Goal: Information Seeking & Learning: Learn about a topic

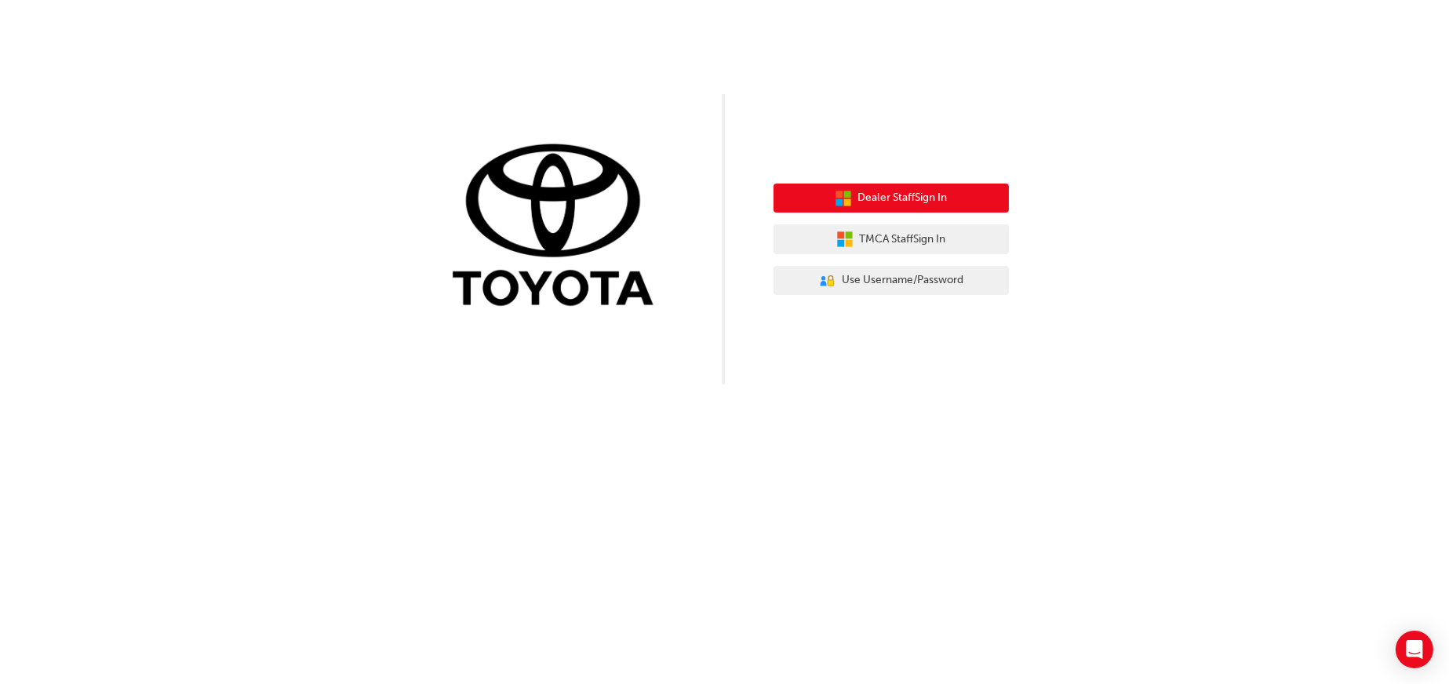
click at [897, 199] on span "Dealer Staff Sign In" at bounding box center [902, 198] width 89 height 18
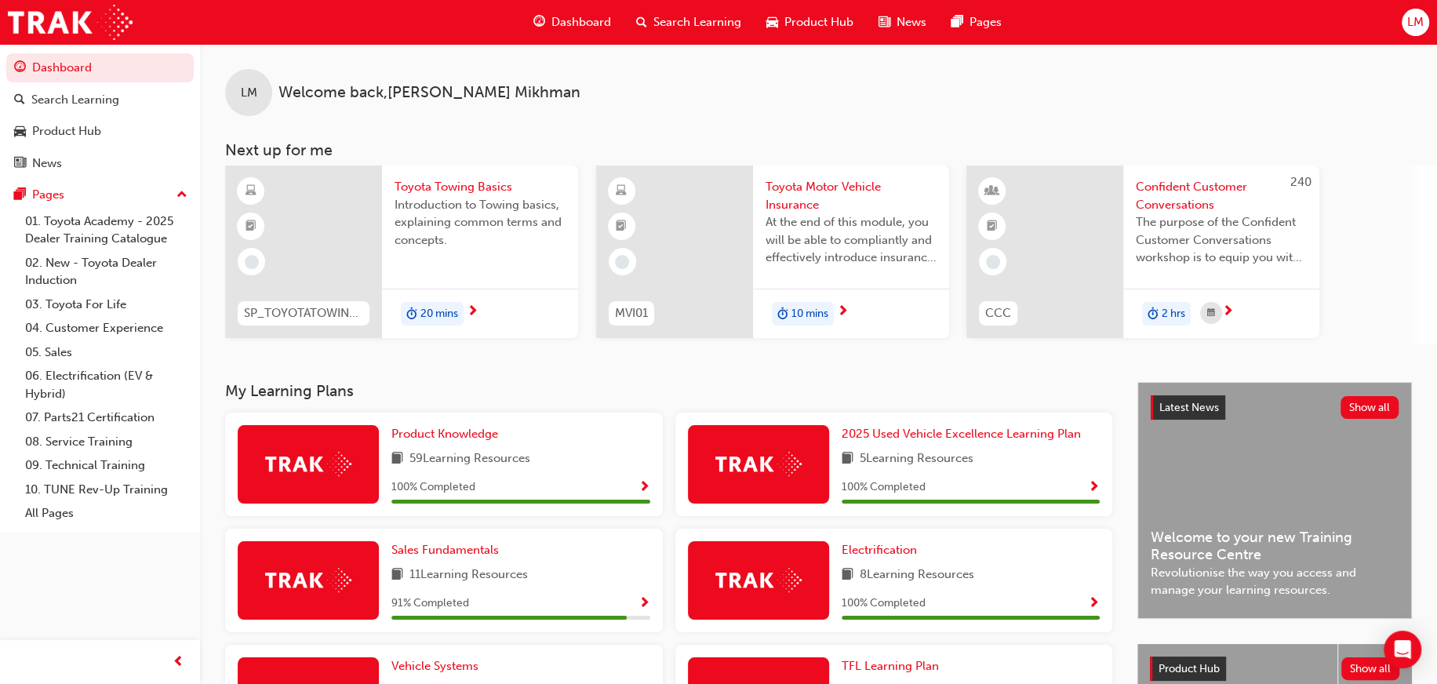
click at [875, 305] on div "10 mins" at bounding box center [851, 313] width 196 height 49
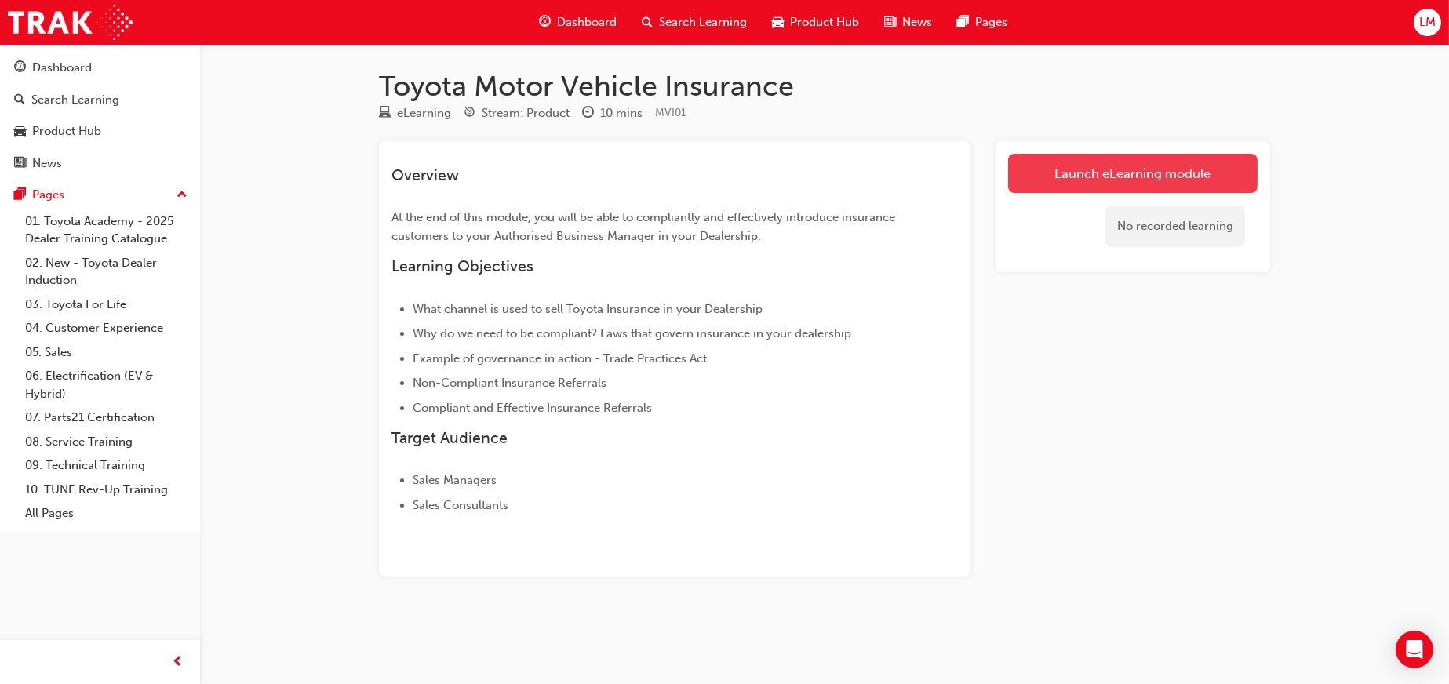
click at [1124, 162] on link "Launch eLearning module" at bounding box center [1133, 173] width 250 height 39
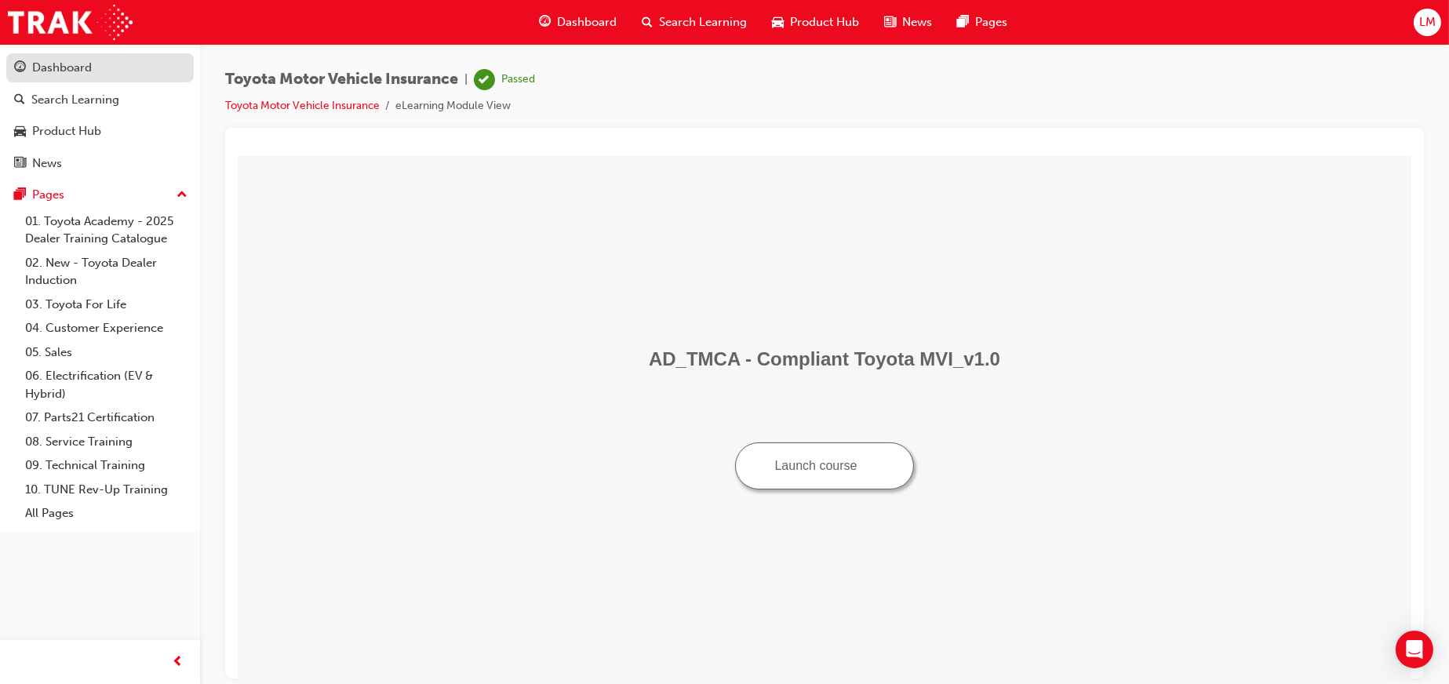
drag, startPoint x: 110, startPoint y: 64, endPoint x: 125, endPoint y: 66, distance: 15.1
click at [110, 64] on div "Dashboard" at bounding box center [100, 68] width 172 height 20
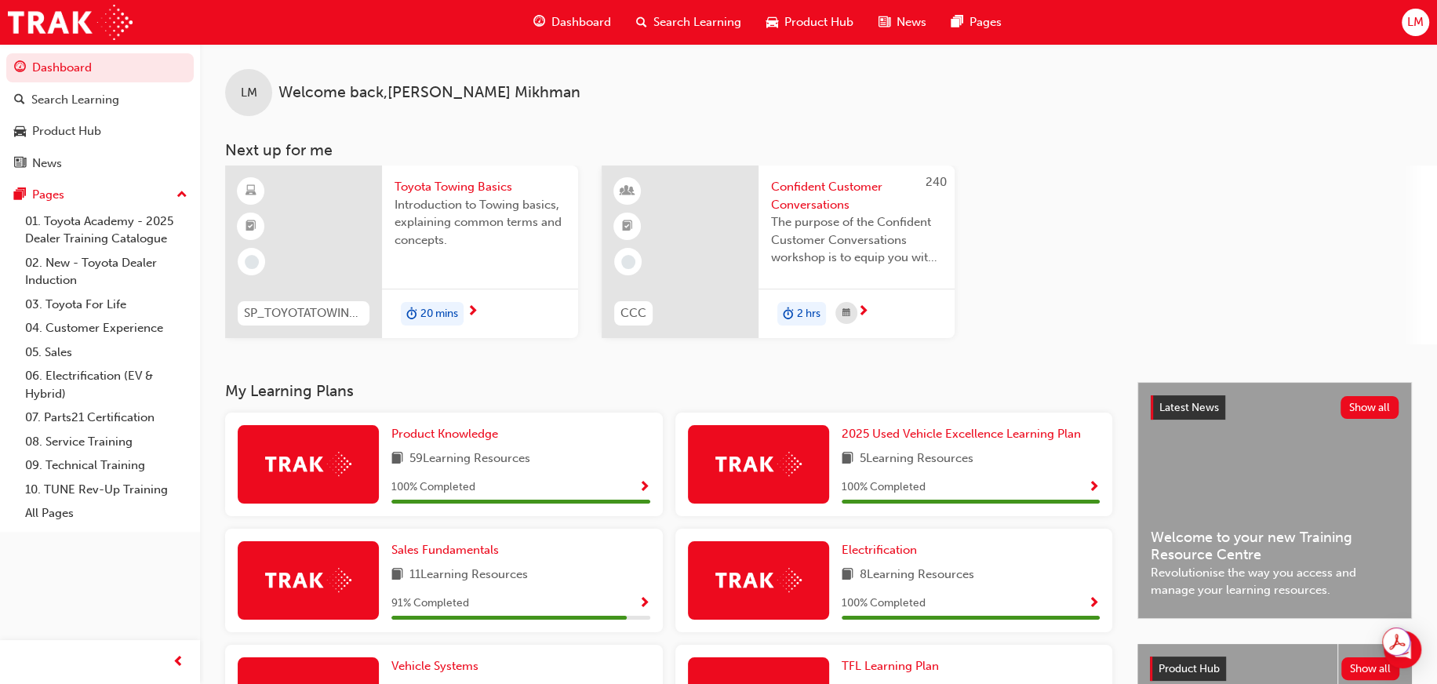
click at [477, 308] on span "next-icon" at bounding box center [473, 312] width 12 height 14
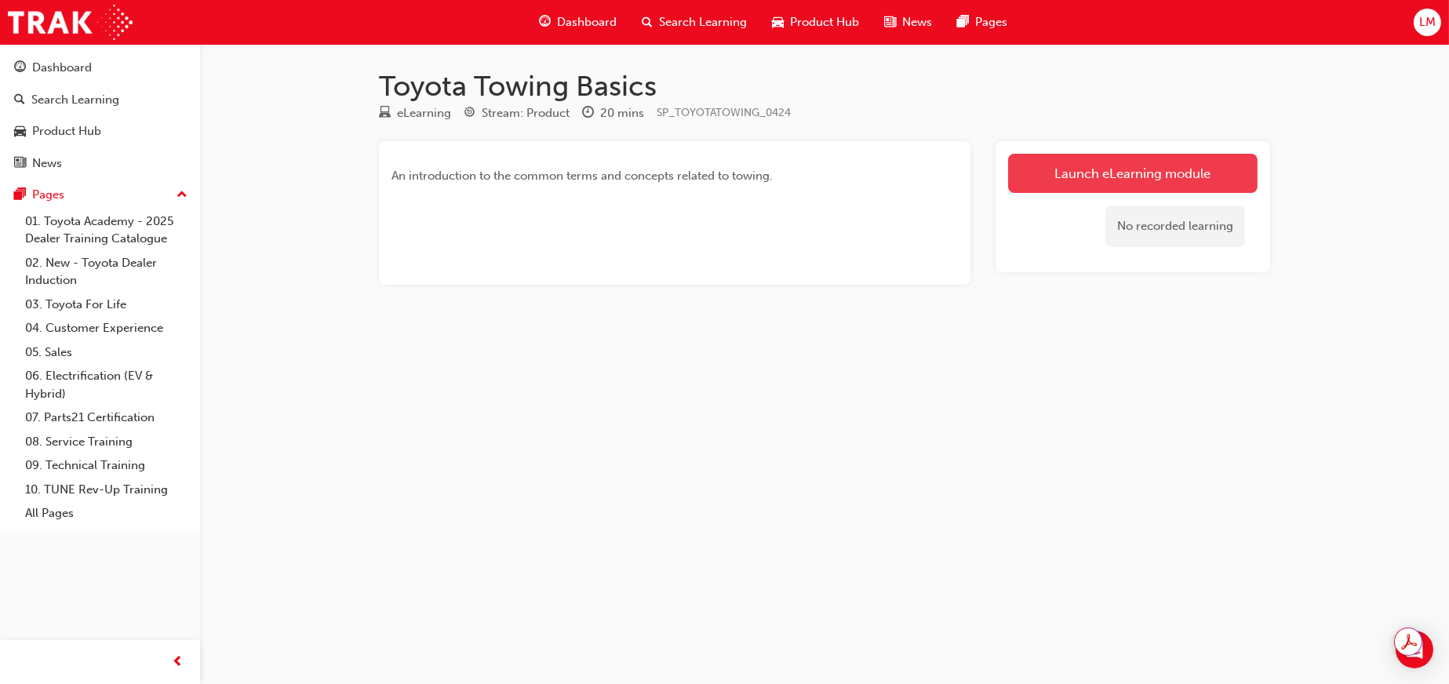
click at [1158, 166] on link "Launch eLearning module" at bounding box center [1133, 173] width 250 height 39
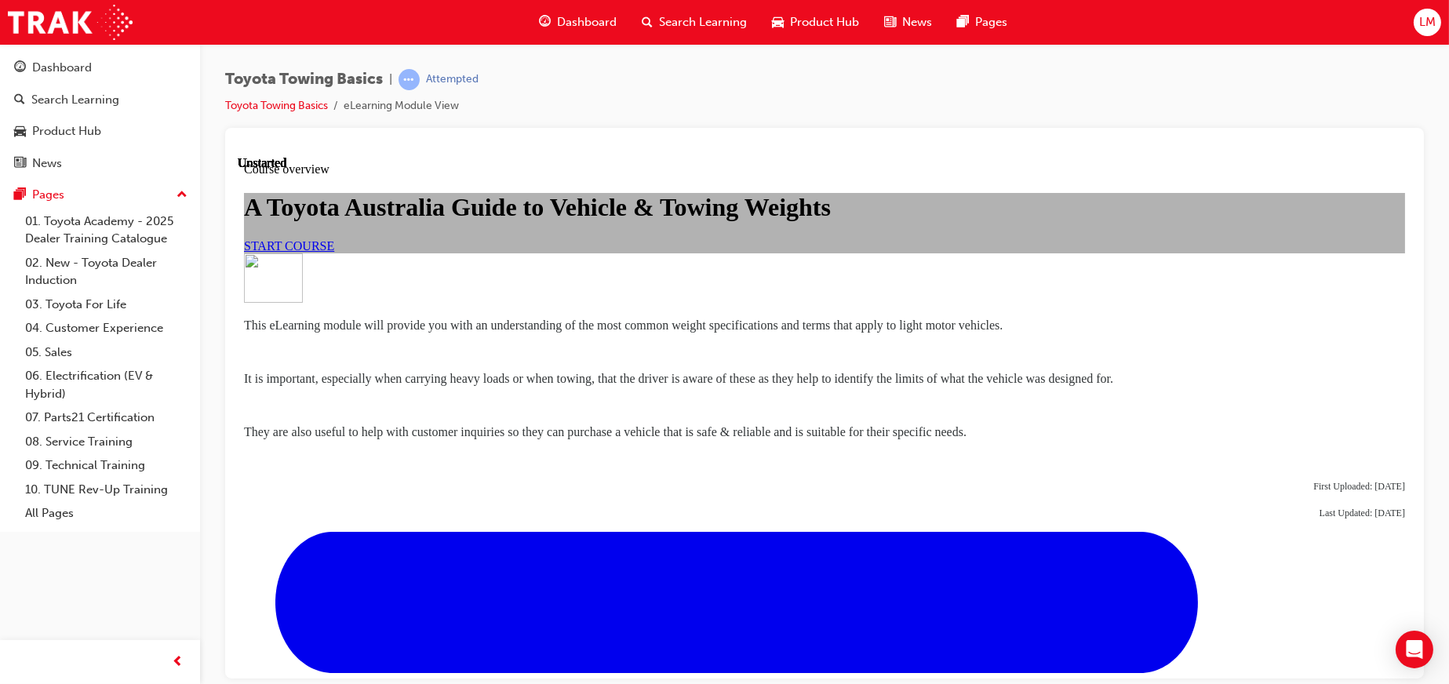
click at [333, 252] on link "START COURSE" at bounding box center [288, 245] width 90 height 13
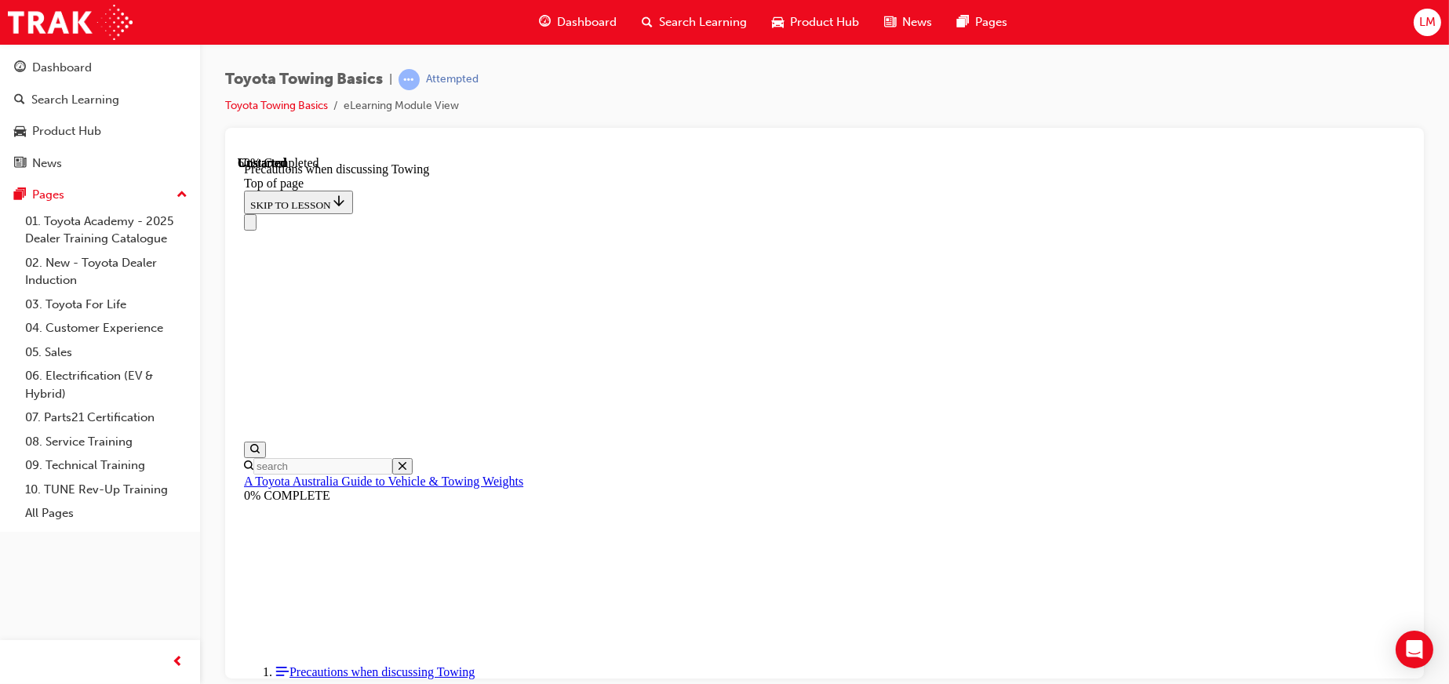
scroll to position [911, 0]
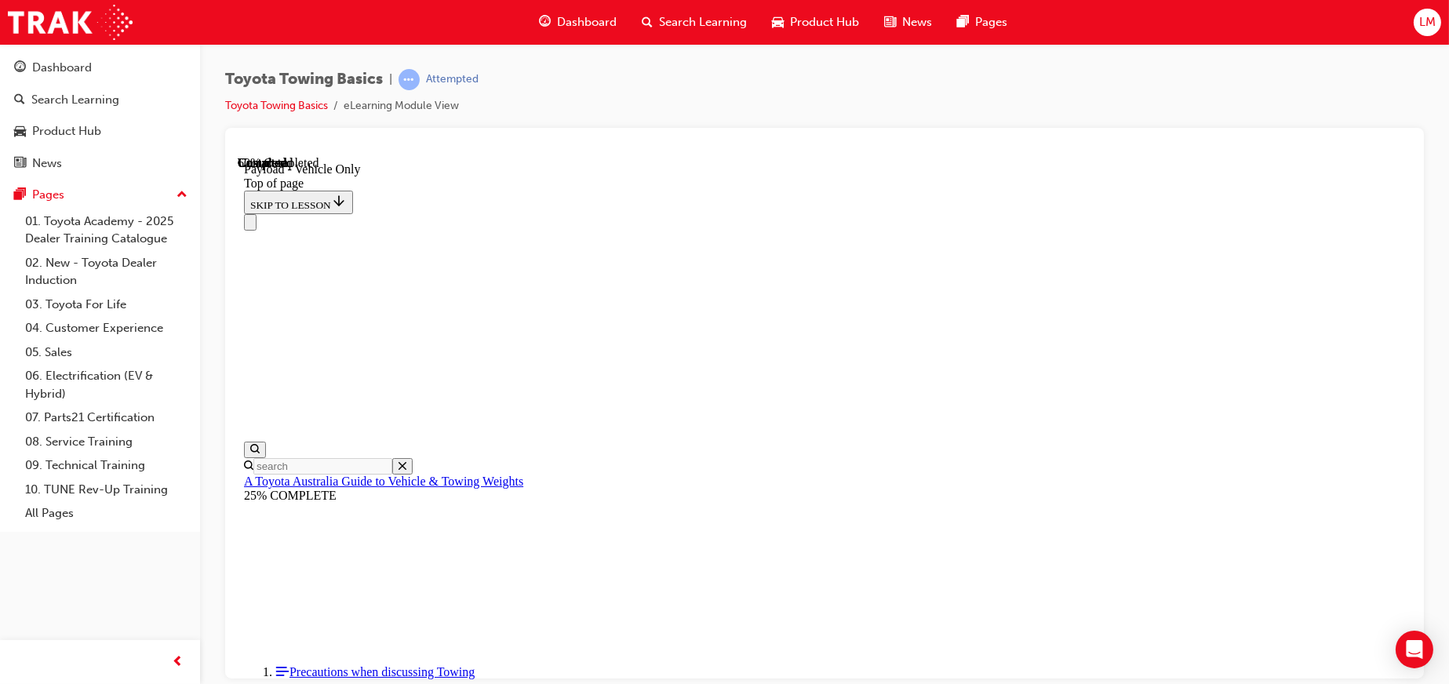
scroll to position [1774, 0]
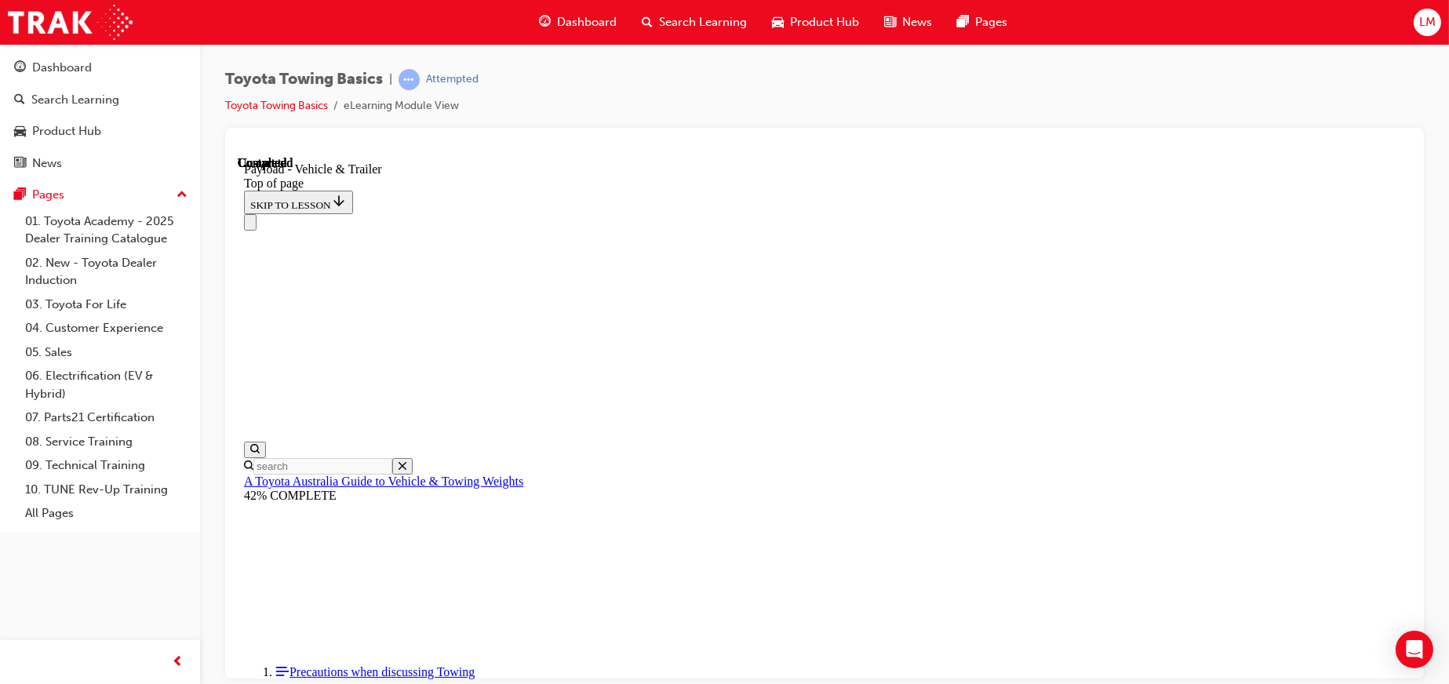
scroll to position [96, 0]
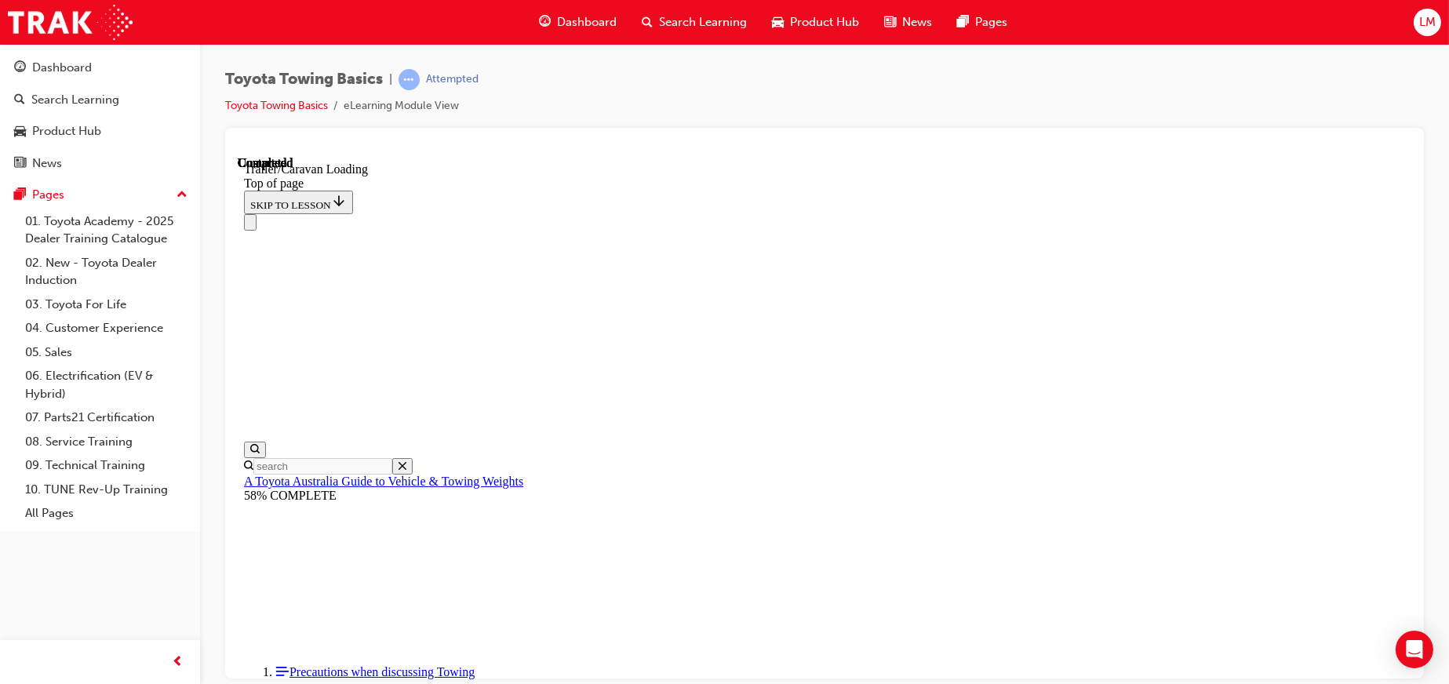
click at [1029, 213] on div "Navigation menu" at bounding box center [823, 221] width 1161 height 16
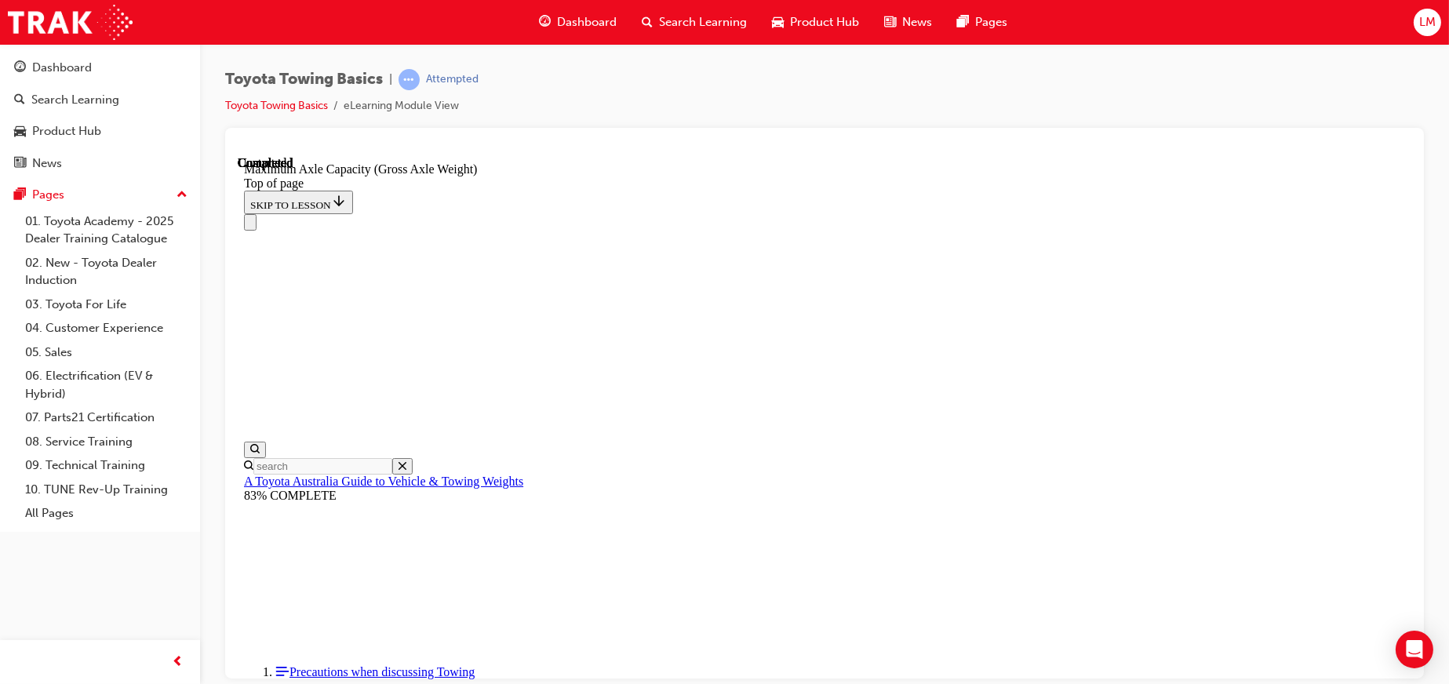
drag, startPoint x: 803, startPoint y: 16160, endPoint x: 753, endPoint y: 16160, distance: 49.4
drag, startPoint x: 676, startPoint y: 15949, endPoint x: 734, endPoint y: 15888, distance: 83.3
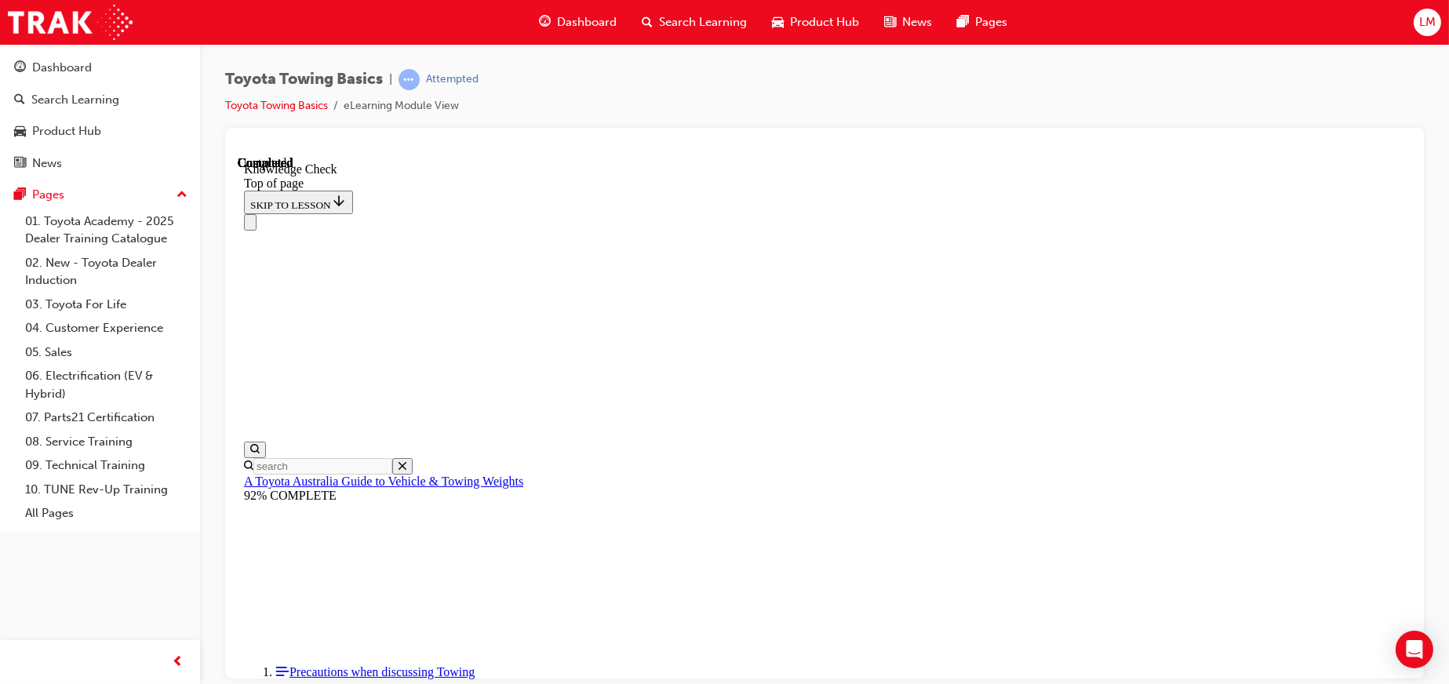
drag, startPoint x: 485, startPoint y: 15915, endPoint x: 563, endPoint y: 15928, distance: 79.6
drag, startPoint x: 548, startPoint y: 15903, endPoint x: 531, endPoint y: 16109, distance: 206.2
drag, startPoint x: 529, startPoint y: 16126, endPoint x: 774, endPoint y: 16071, distance: 251.7
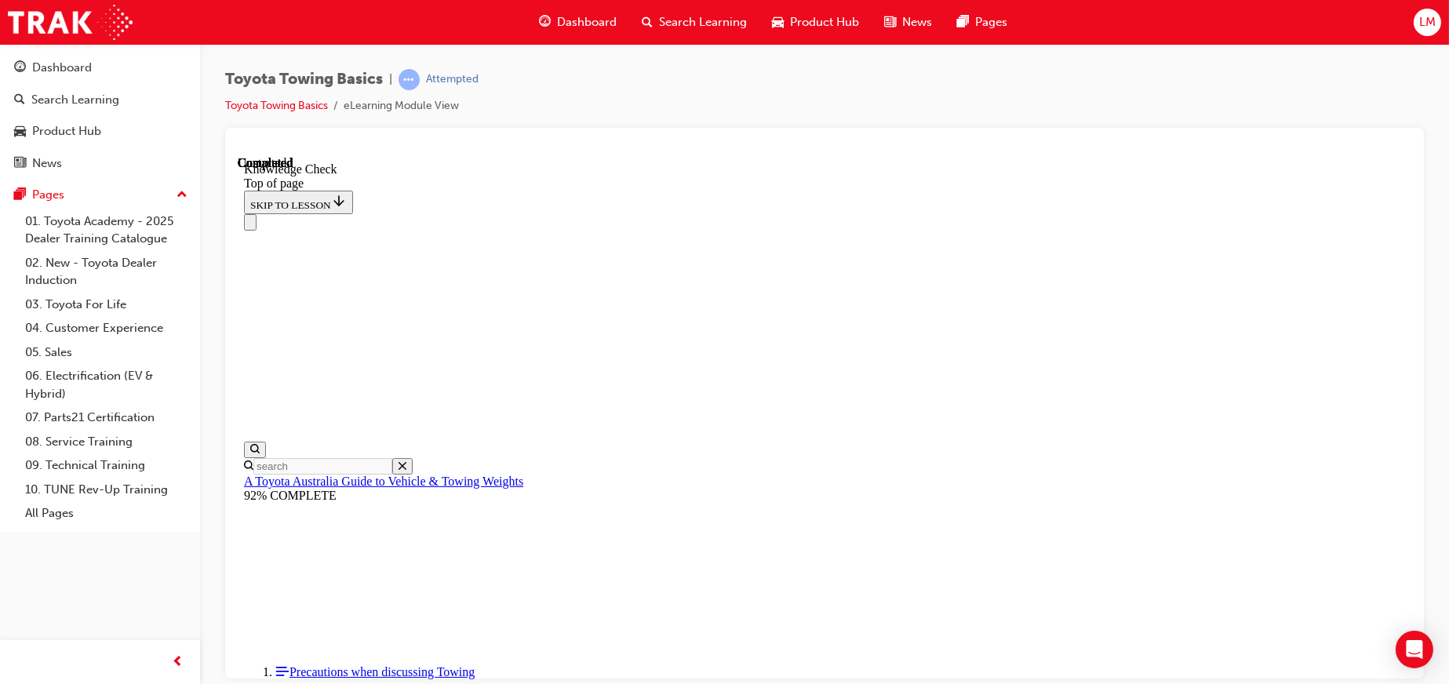
drag, startPoint x: 864, startPoint y: 16053, endPoint x: 854, endPoint y: 16141, distance: 88.4
drag, startPoint x: 872, startPoint y: 16129, endPoint x: 667, endPoint y: 16129, distance: 204.8
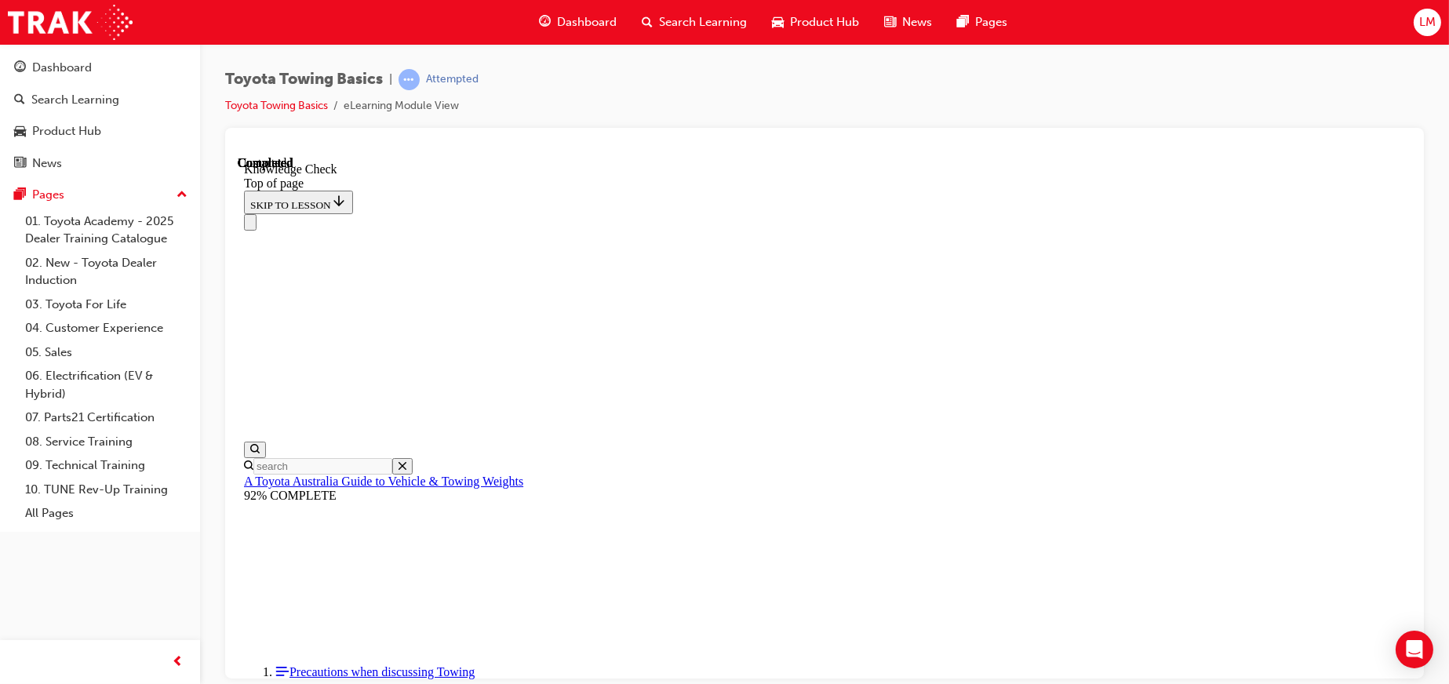
drag, startPoint x: 759, startPoint y: 16146, endPoint x: 985, endPoint y: 16148, distance: 226.0
drag, startPoint x: 748, startPoint y: 15887, endPoint x: 796, endPoint y: 15840, distance: 67.1
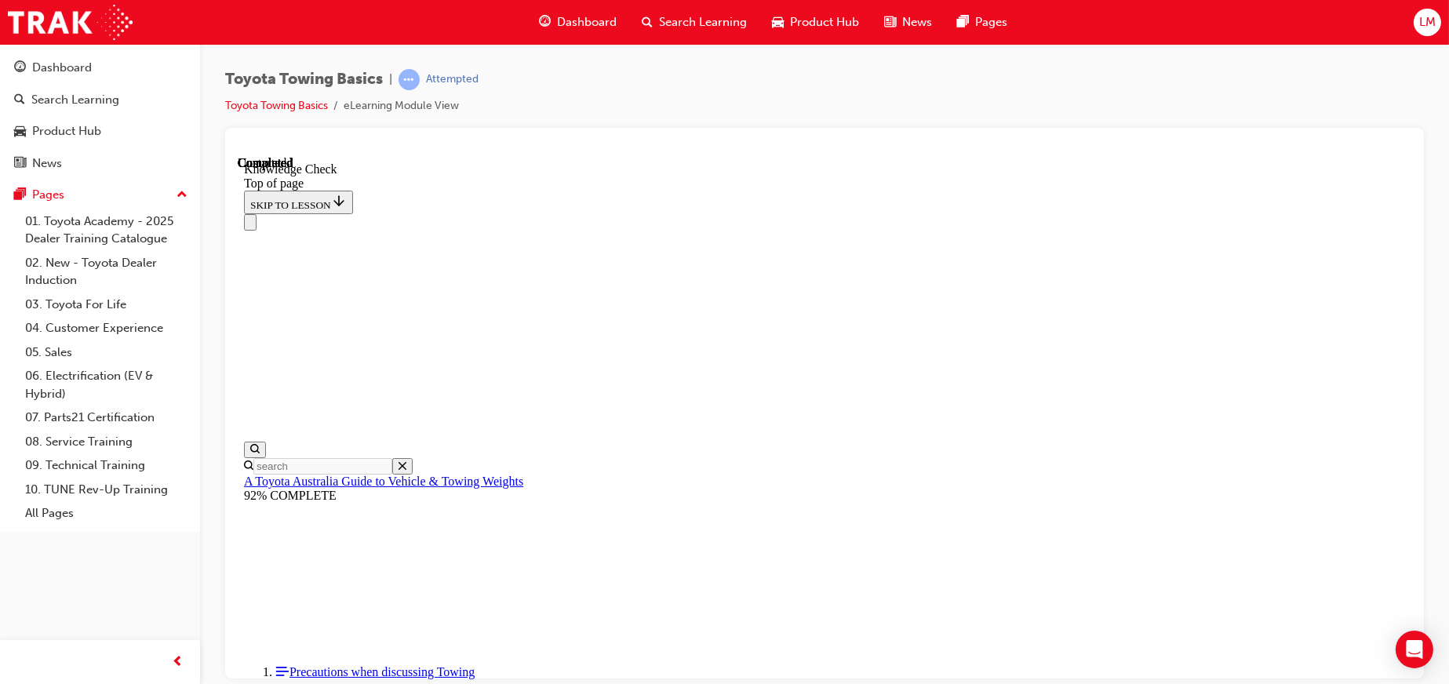
drag, startPoint x: 1075, startPoint y: 15842, endPoint x: 523, endPoint y: 15902, distance: 554.9
drag, startPoint x: 516, startPoint y: 16066, endPoint x: 505, endPoint y: 16120, distance: 55.1
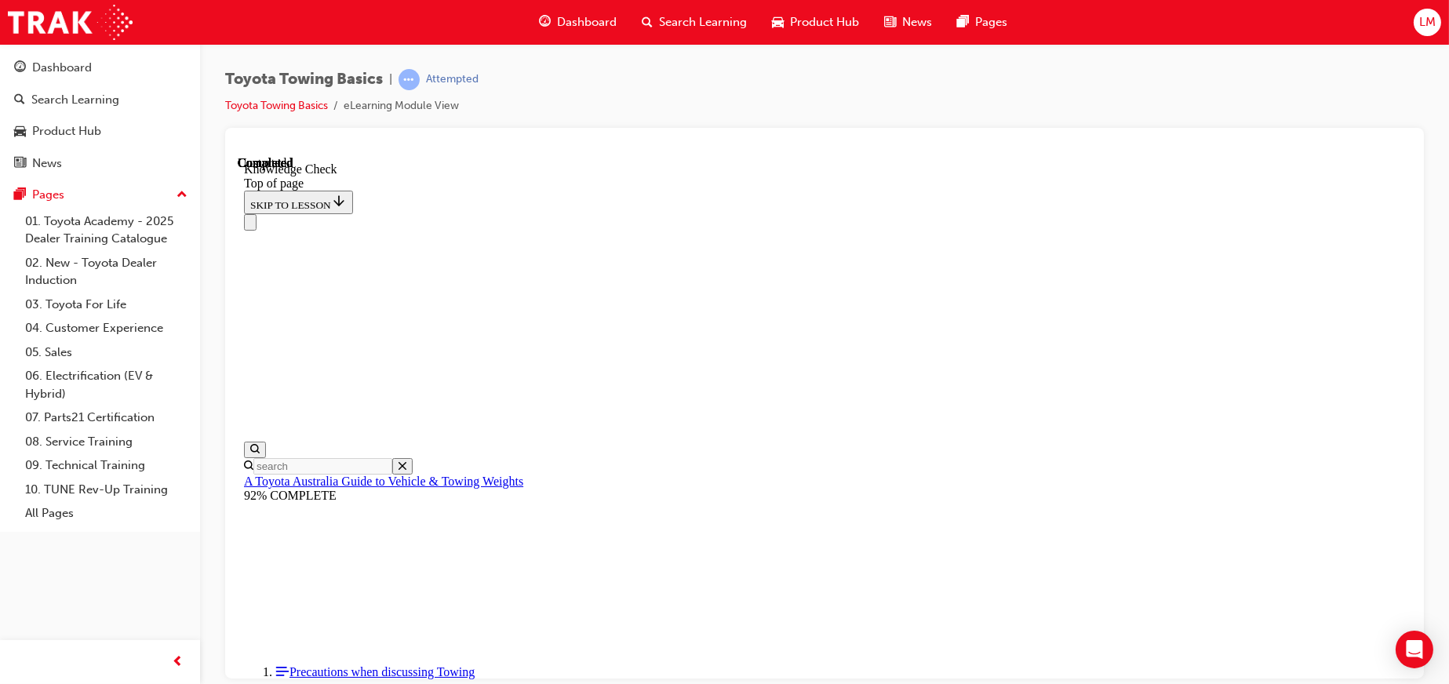
drag, startPoint x: 432, startPoint y: 16166, endPoint x: 1144, endPoint y: 16165, distance: 712.5
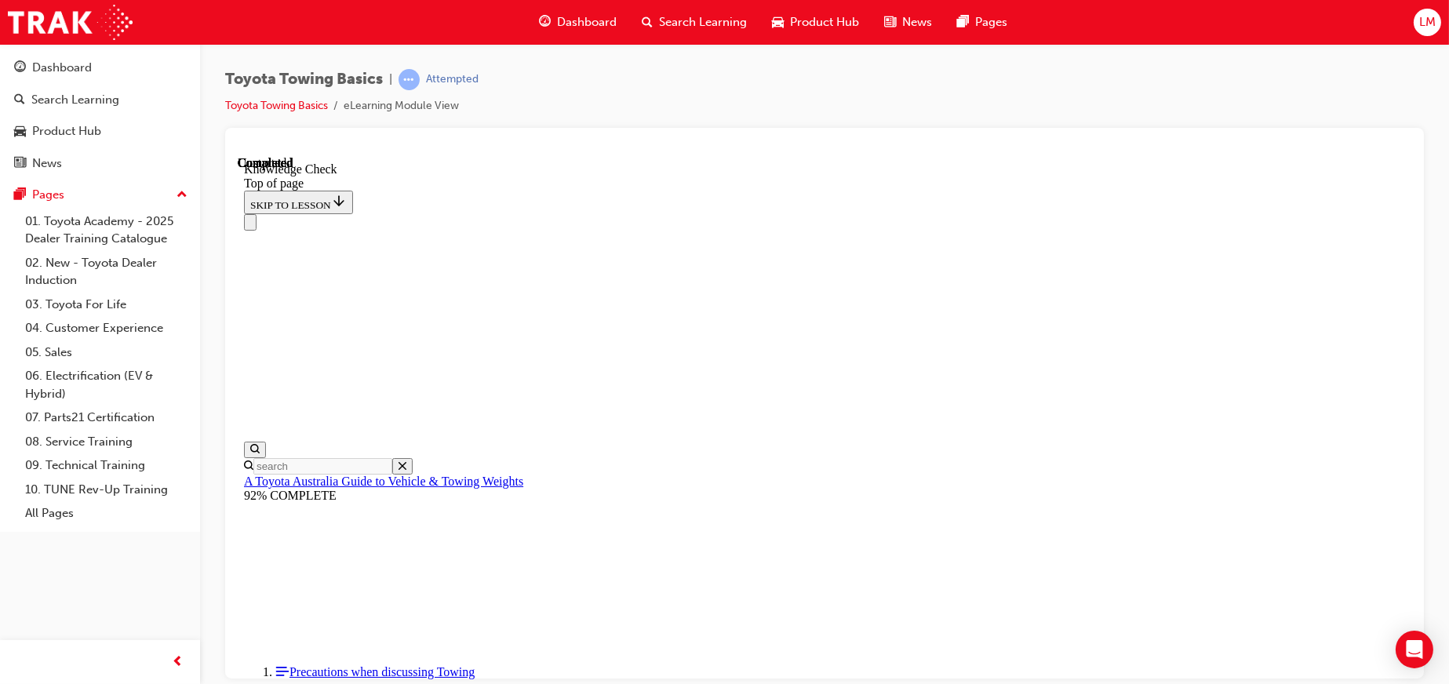
drag, startPoint x: 703, startPoint y: 16252, endPoint x: 722, endPoint y: 16248, distance: 19.4
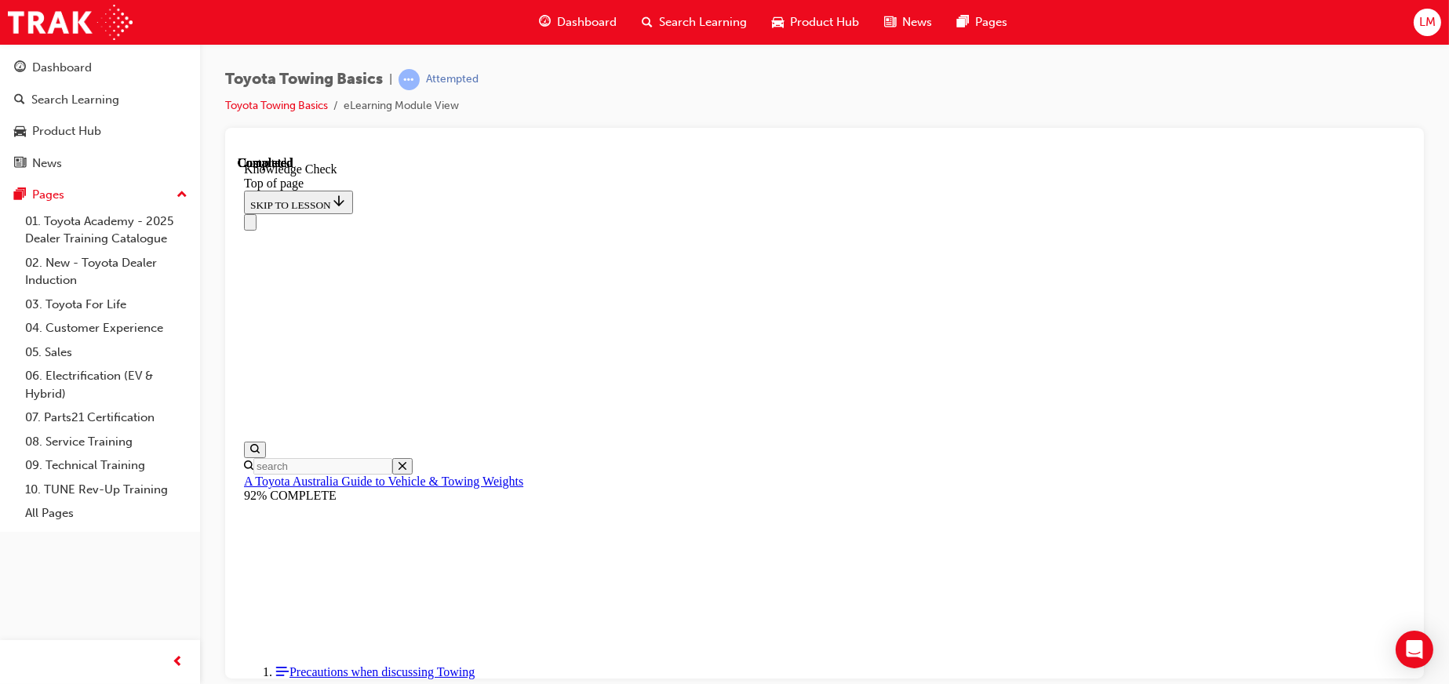
drag, startPoint x: 752, startPoint y: 16240, endPoint x: 859, endPoint y: 15998, distance: 264.5
drag, startPoint x: 859, startPoint y: 15998, endPoint x: 352, endPoint y: 15880, distance: 520.4
drag, startPoint x: 478, startPoint y: 15869, endPoint x: 836, endPoint y: 15967, distance: 372.0
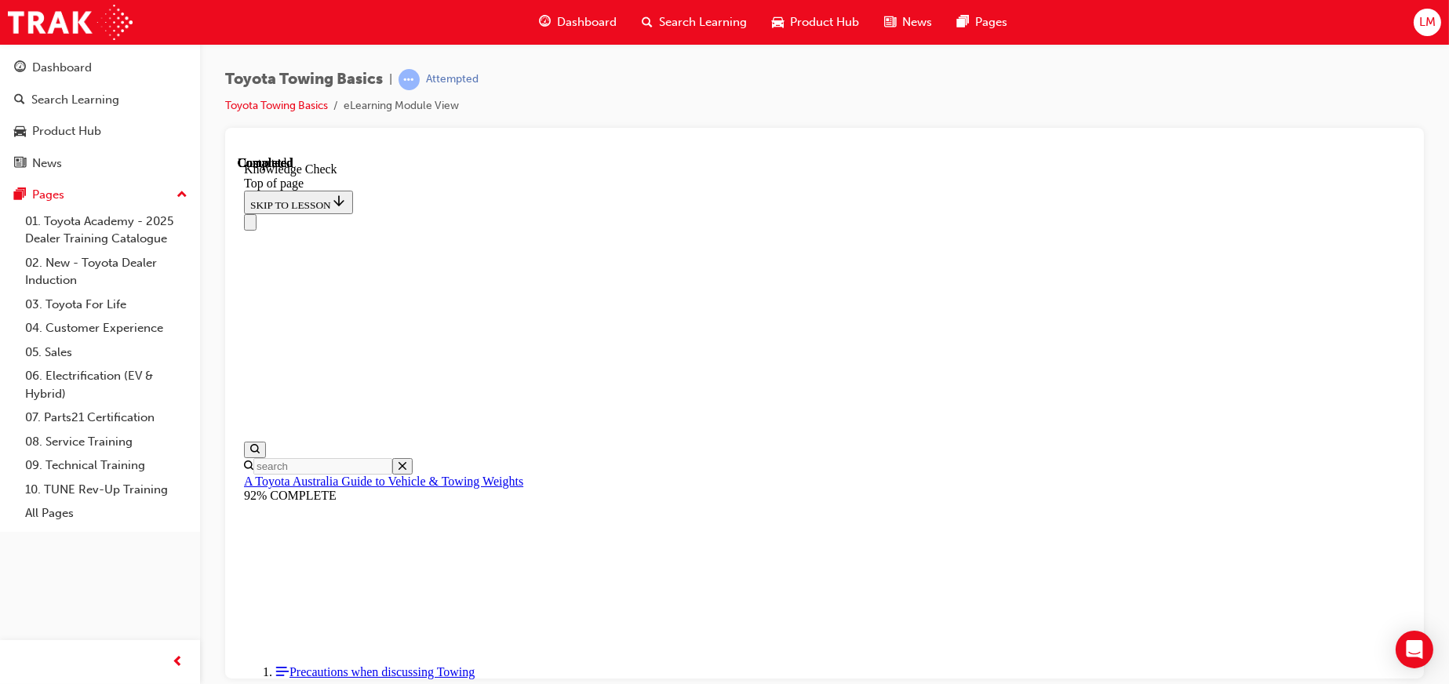
drag, startPoint x: 517, startPoint y: 15927, endPoint x: 563, endPoint y: 15873, distance: 71.3
drag, startPoint x: 563, startPoint y: 15873, endPoint x: 553, endPoint y: 15863, distance: 13.3
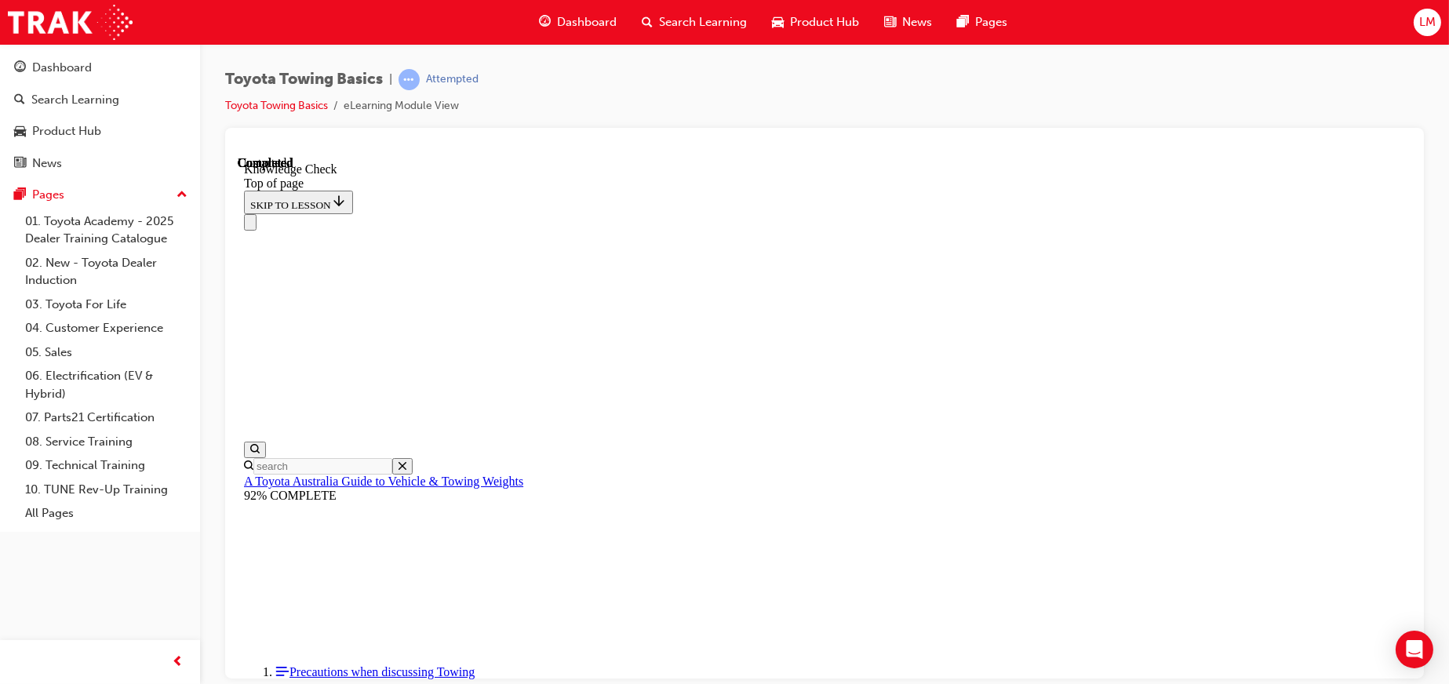
drag, startPoint x: 553, startPoint y: 15863, endPoint x: 443, endPoint y: 15922, distance: 124.6
drag, startPoint x: 469, startPoint y: 16029, endPoint x: 505, endPoint y: 15855, distance: 177.0
drag, startPoint x: 790, startPoint y: 15841, endPoint x: 459, endPoint y: 15865, distance: 332.0
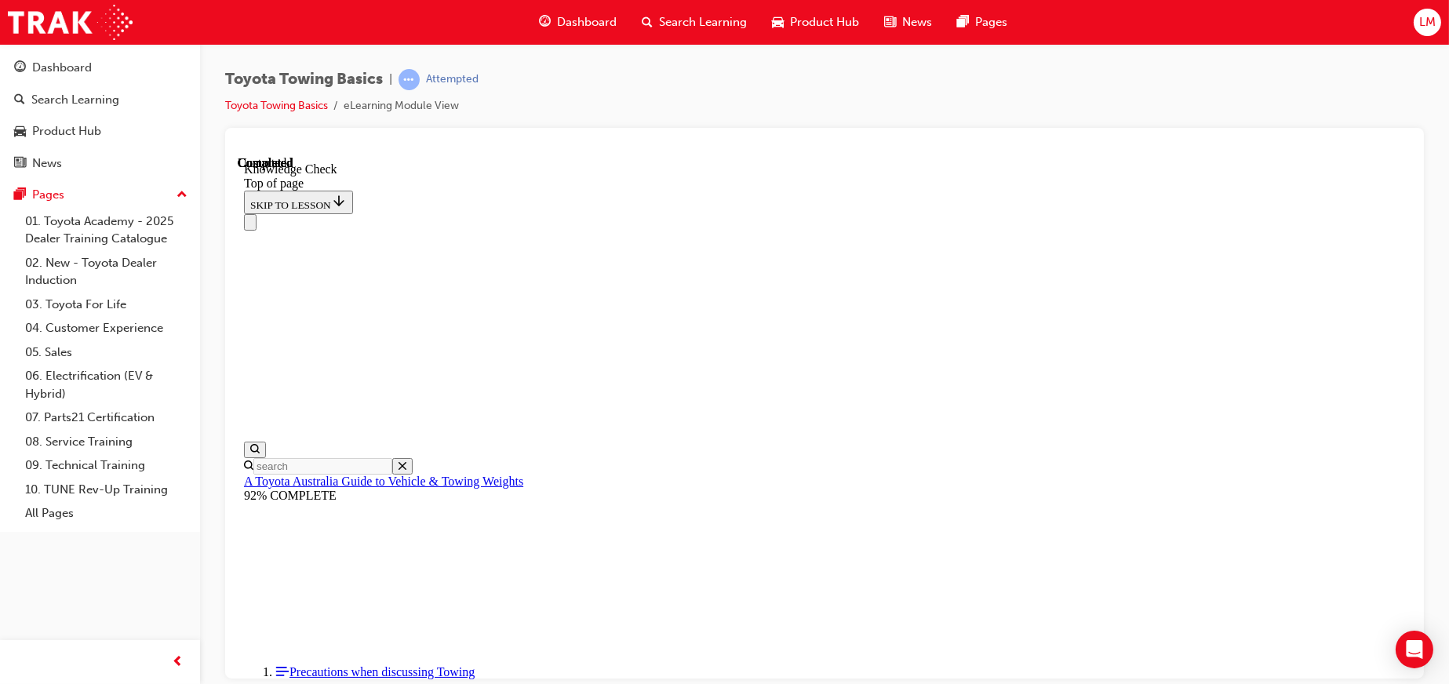
scroll to position [451, 0]
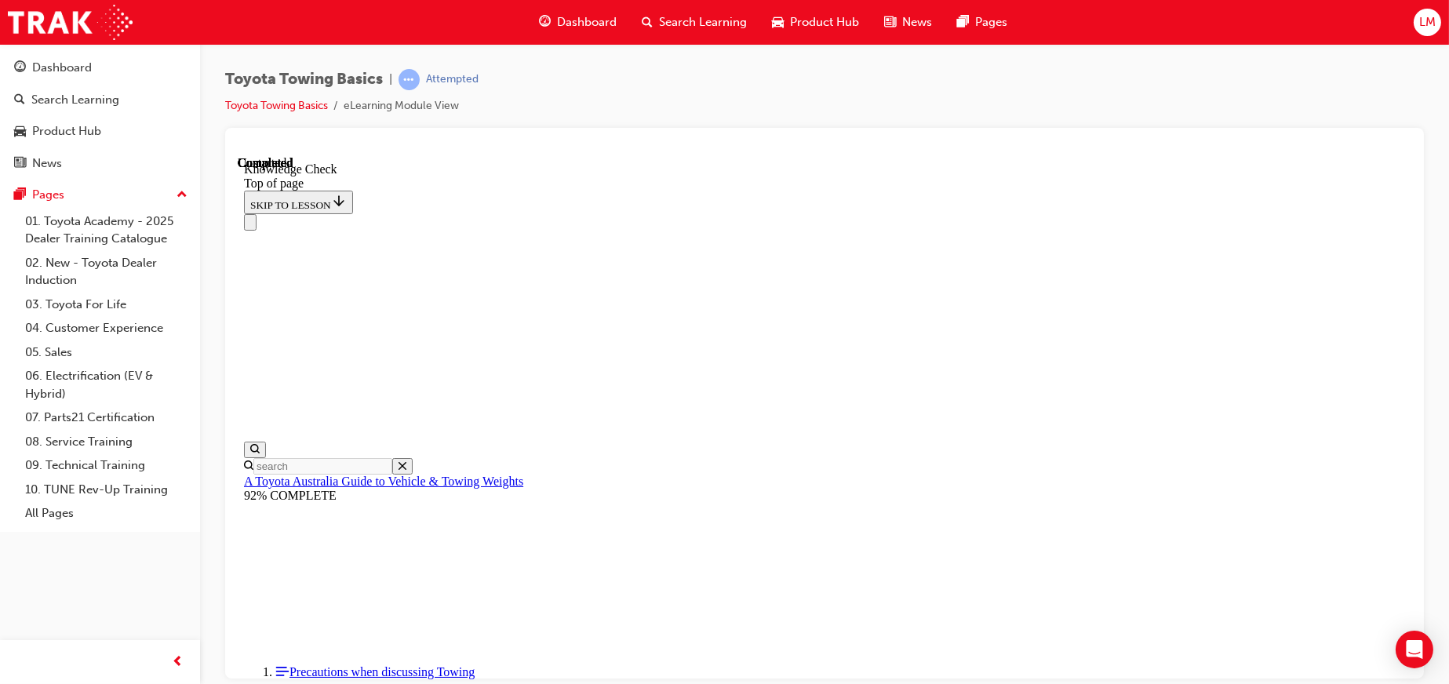
drag, startPoint x: 720, startPoint y: 16052, endPoint x: 628, endPoint y: 16084, distance: 97.0
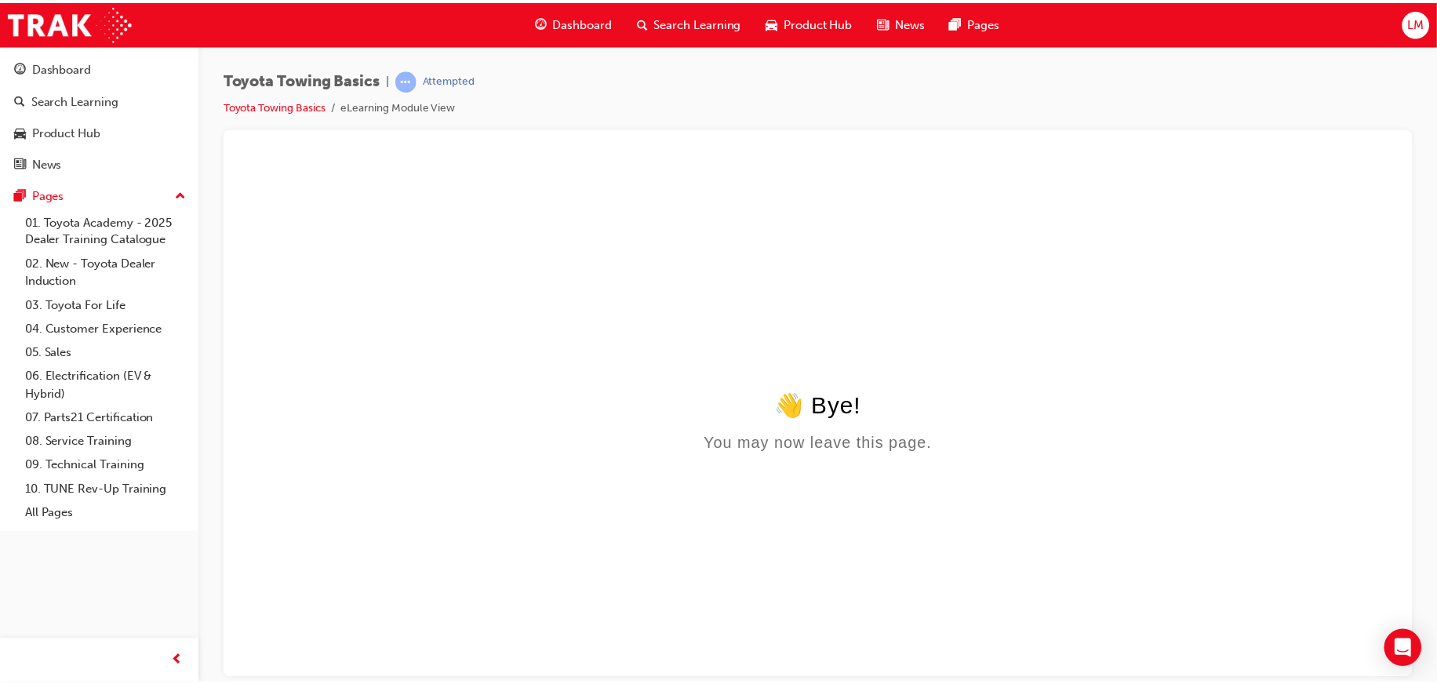
scroll to position [0, 0]
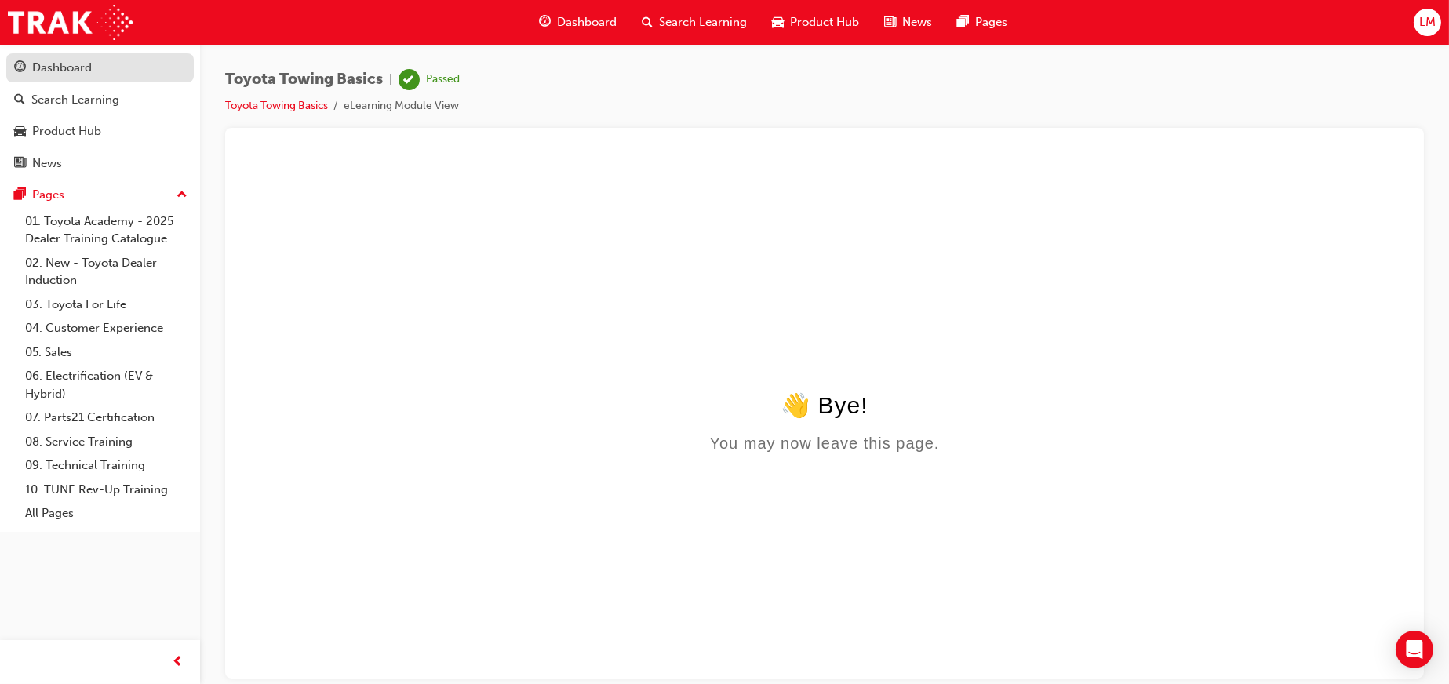
click at [108, 53] on link "Dashboard" at bounding box center [100, 67] width 188 height 29
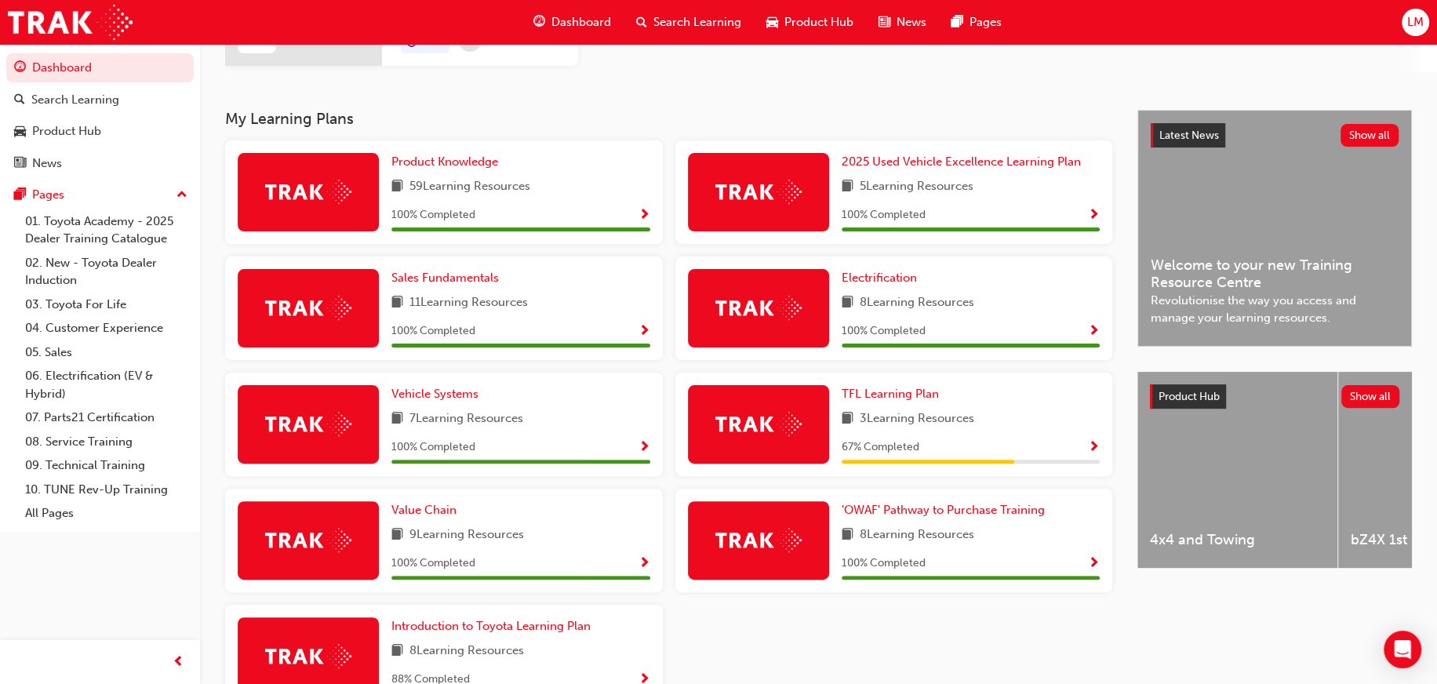
scroll to position [137, 0]
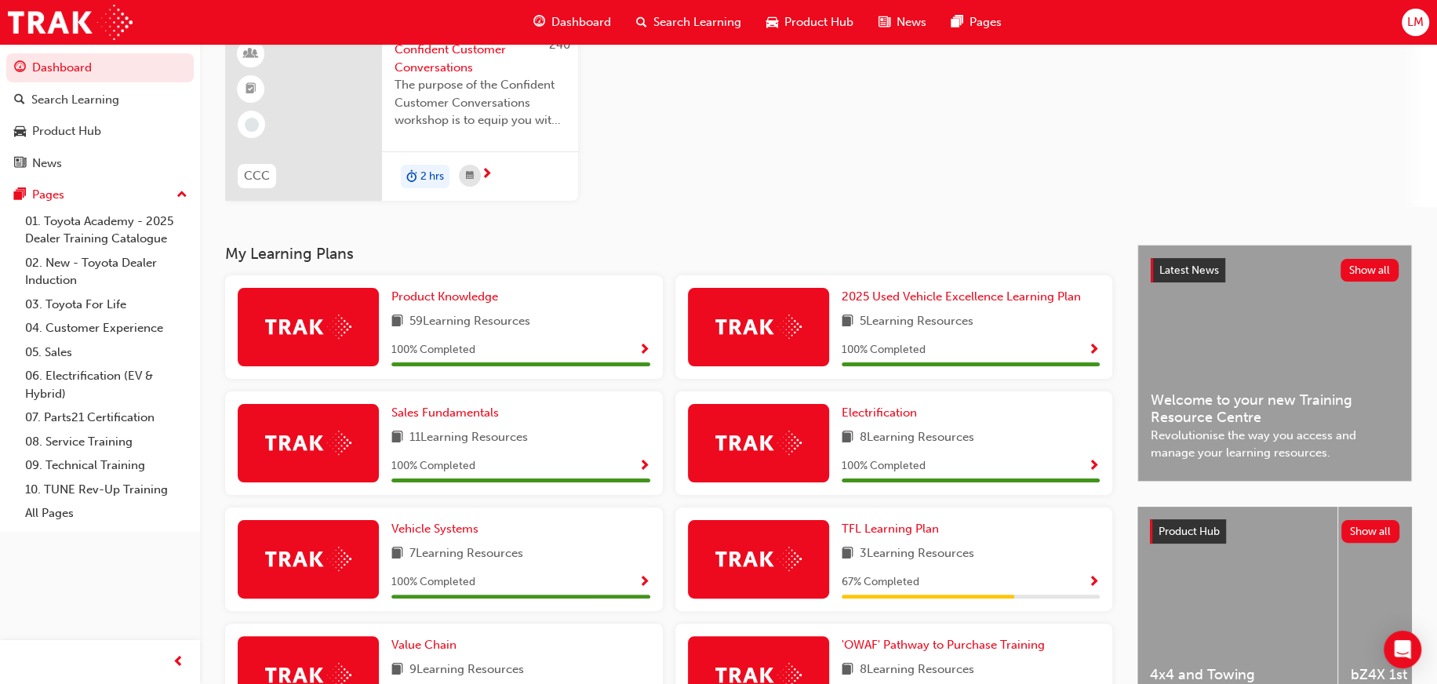
click at [531, 162] on div "2 hrs" at bounding box center [480, 175] width 196 height 49
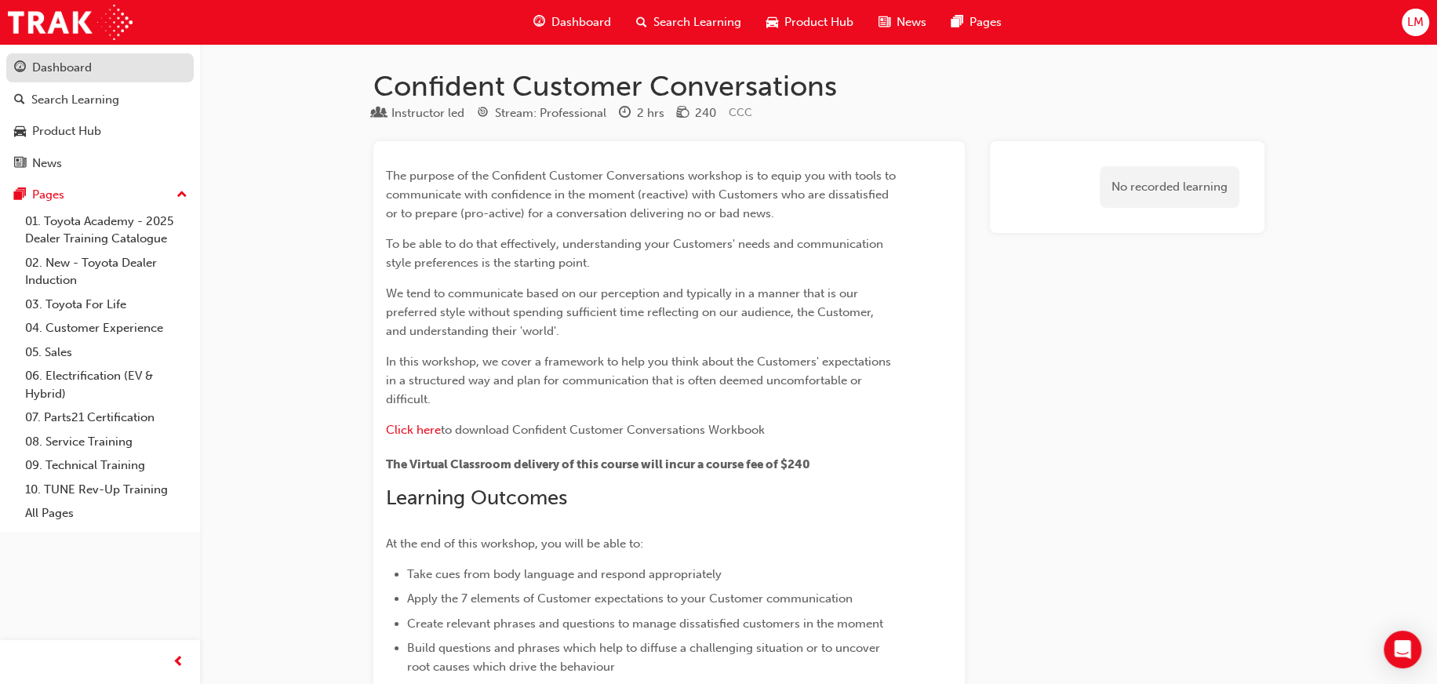
click at [146, 62] on div "Dashboard" at bounding box center [100, 68] width 172 height 20
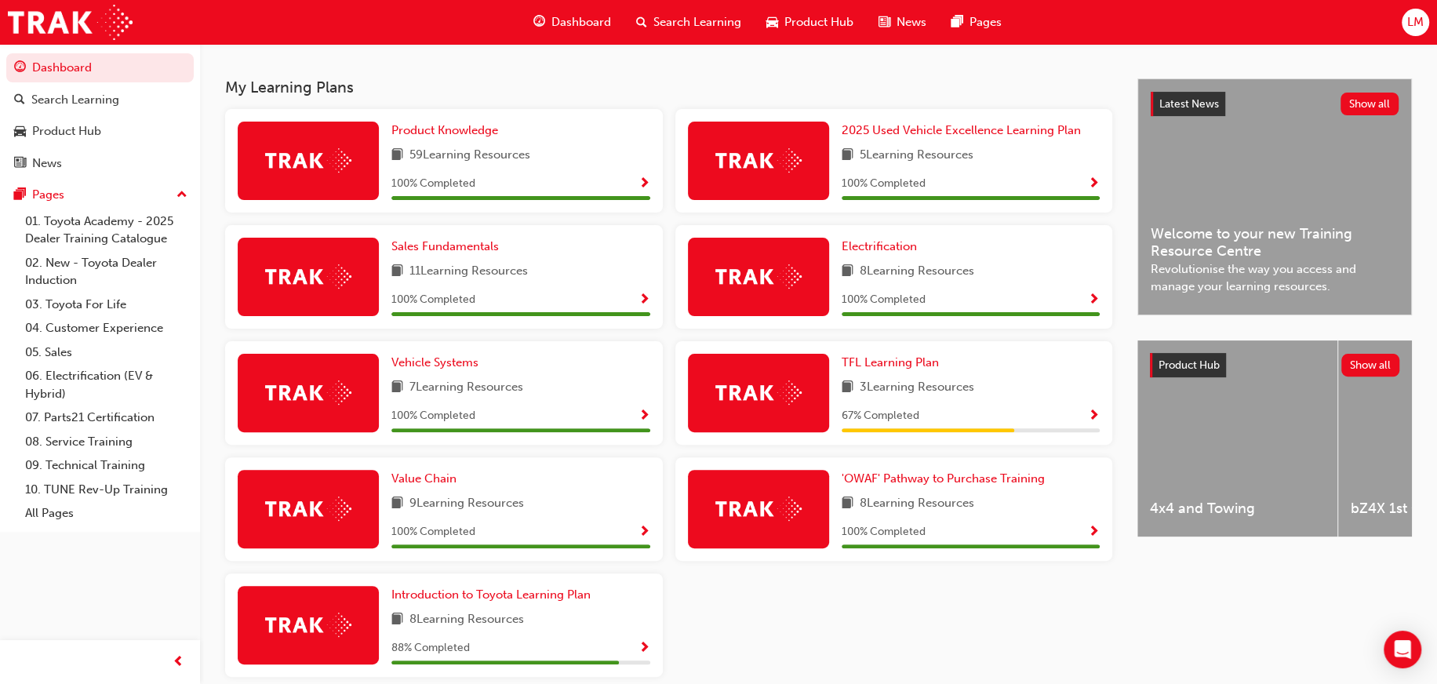
scroll to position [314, 0]
